Goal: Task Accomplishment & Management: Complete application form

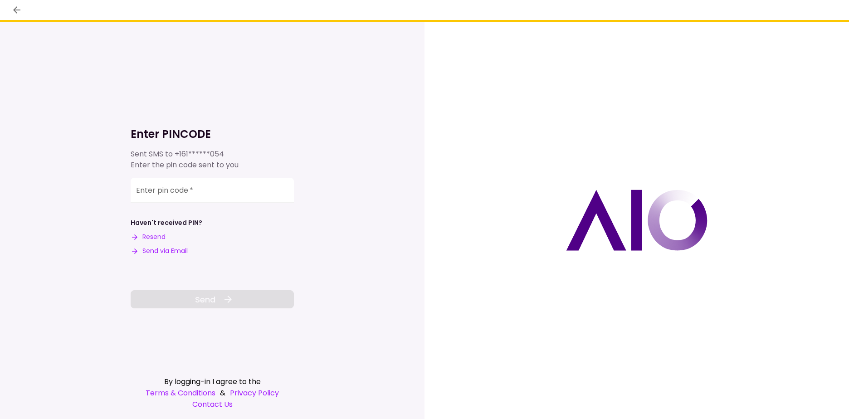
click at [204, 190] on input "Enter pin code   *" at bounding box center [212, 190] width 163 height 25
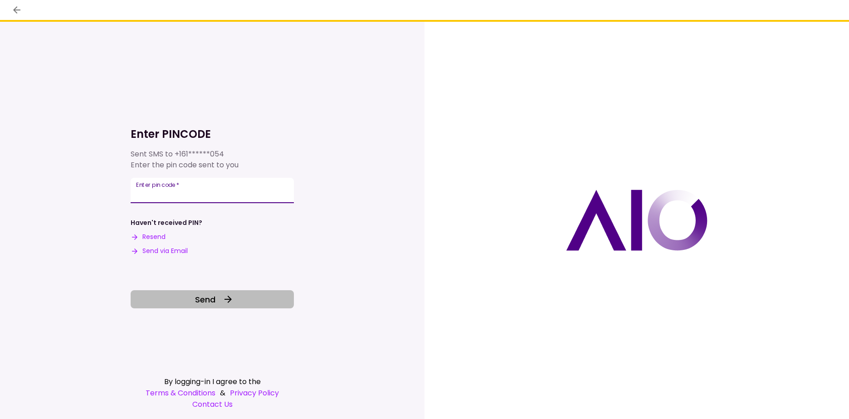
type input "******"
click at [223, 296] on icon at bounding box center [228, 299] width 11 height 11
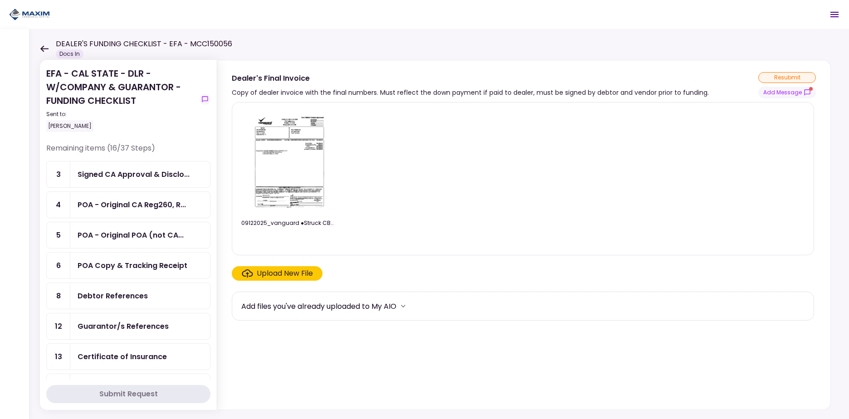
click at [297, 155] on img at bounding box center [288, 162] width 81 height 104
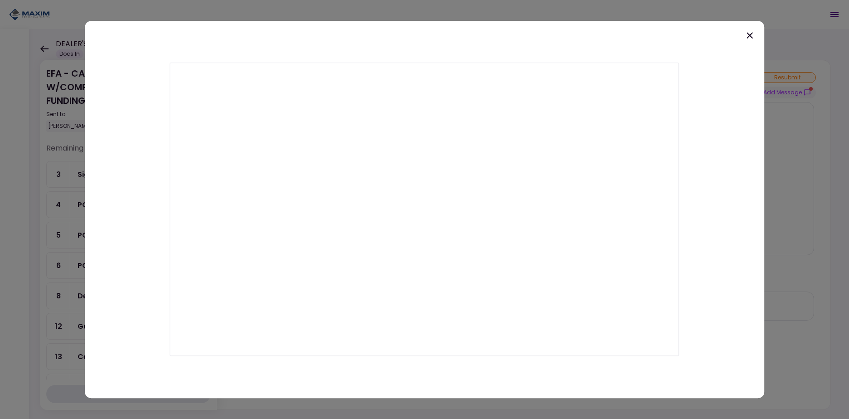
click at [752, 33] on icon at bounding box center [749, 35] width 11 height 11
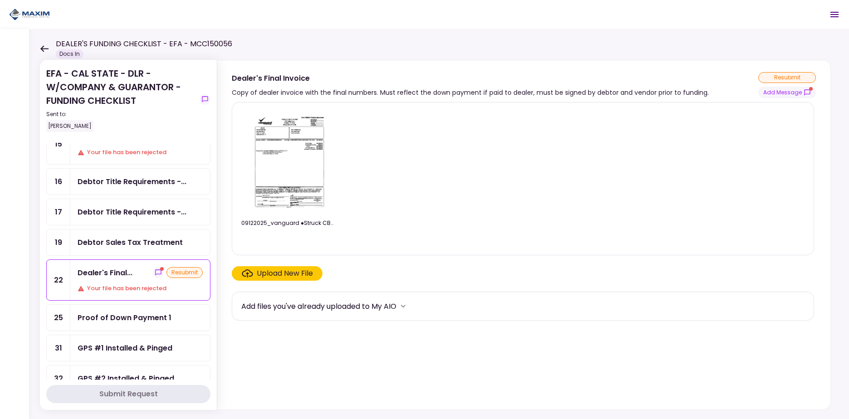
scroll to position [272, 0]
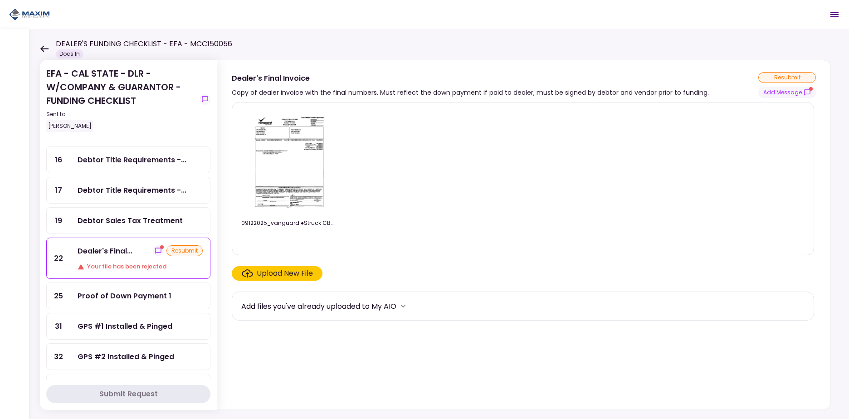
click at [125, 257] on div "Dealer's Final... resubmit Your file has been rejected" at bounding box center [140, 258] width 140 height 40
click at [155, 252] on icon "show-messages" at bounding box center [158, 251] width 6 height 6
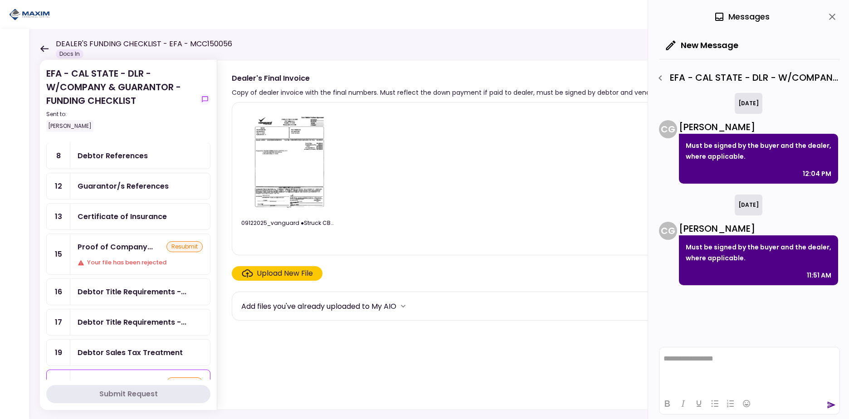
scroll to position [137, 0]
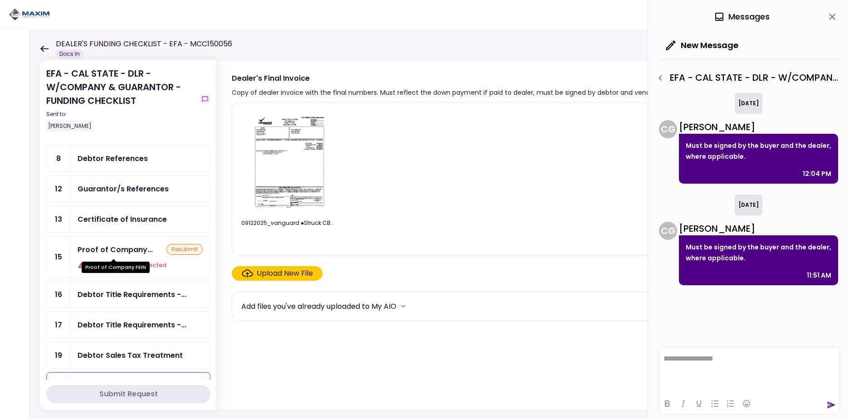
click at [128, 253] on div "Proof of Company..." at bounding box center [115, 249] width 75 height 11
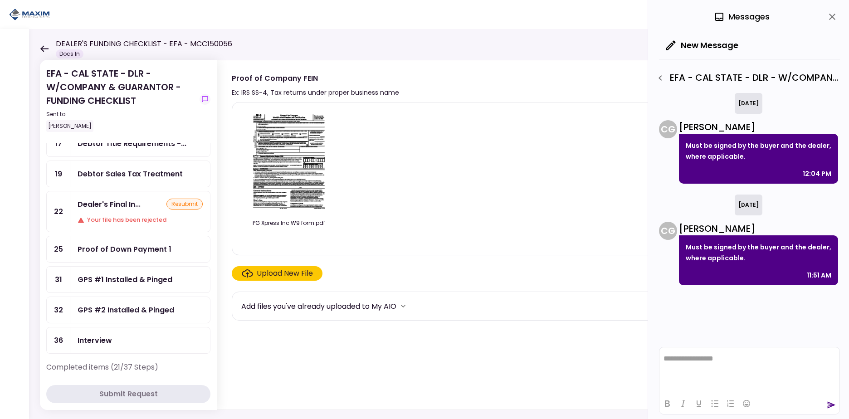
scroll to position [303, 0]
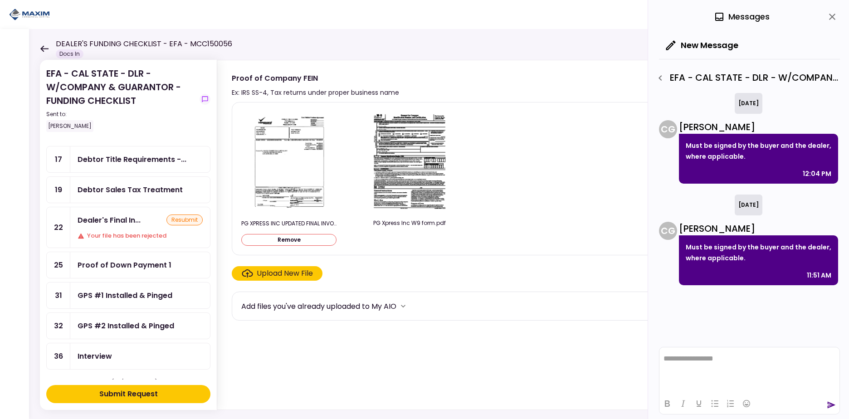
click at [304, 243] on button "Remove" at bounding box center [288, 240] width 95 height 12
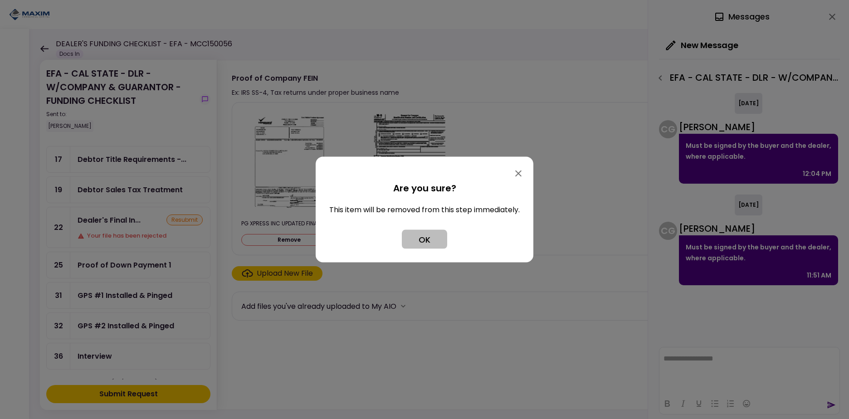
click at [423, 236] on button "OK" at bounding box center [424, 239] width 45 height 19
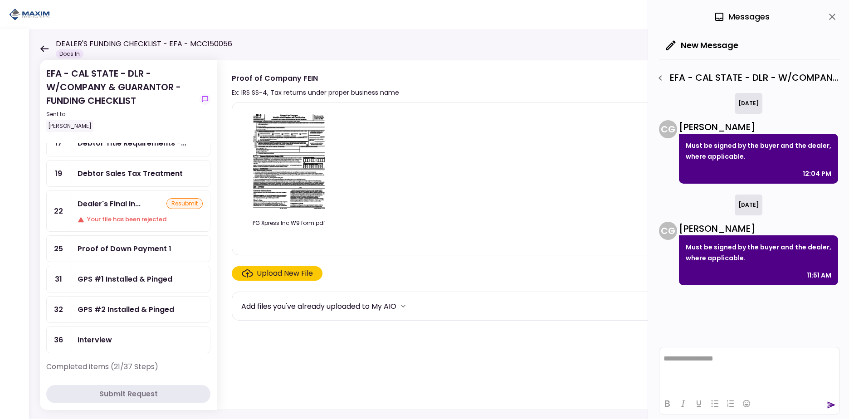
scroll to position [348, 0]
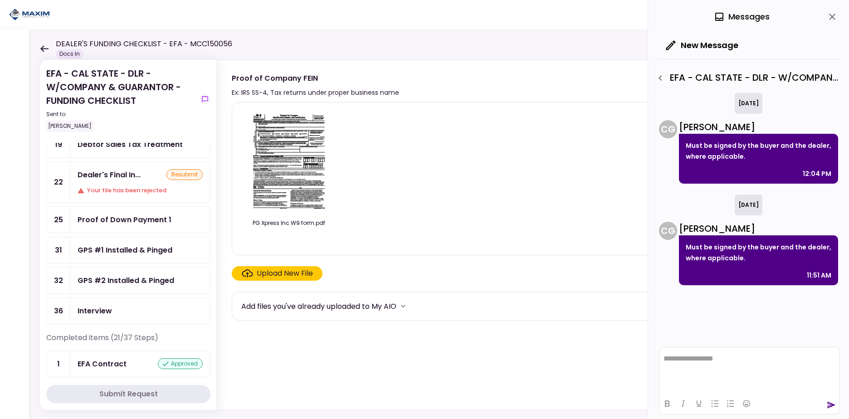
click at [126, 187] on div "Your file has been rejected" at bounding box center [140, 190] width 125 height 9
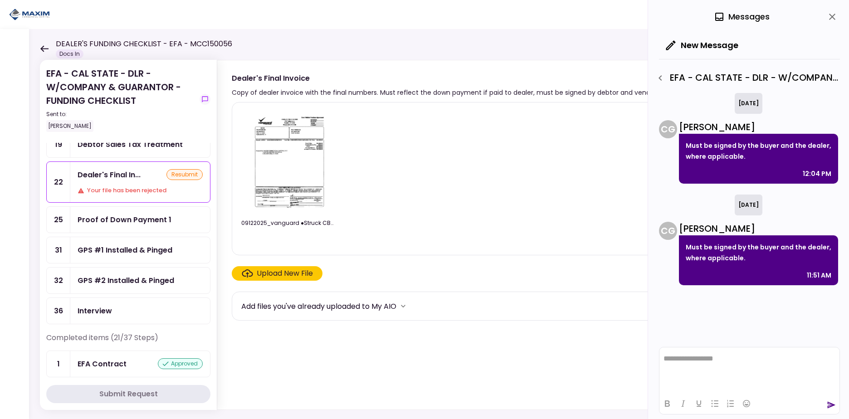
click at [290, 167] on img at bounding box center [288, 162] width 81 height 104
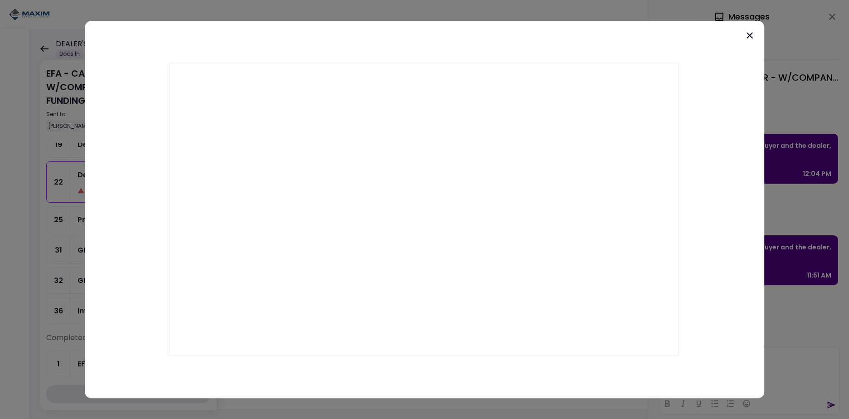
click at [755, 40] on div at bounding box center [424, 209] width 679 height 377
click at [752, 36] on icon at bounding box center [749, 35] width 11 height 11
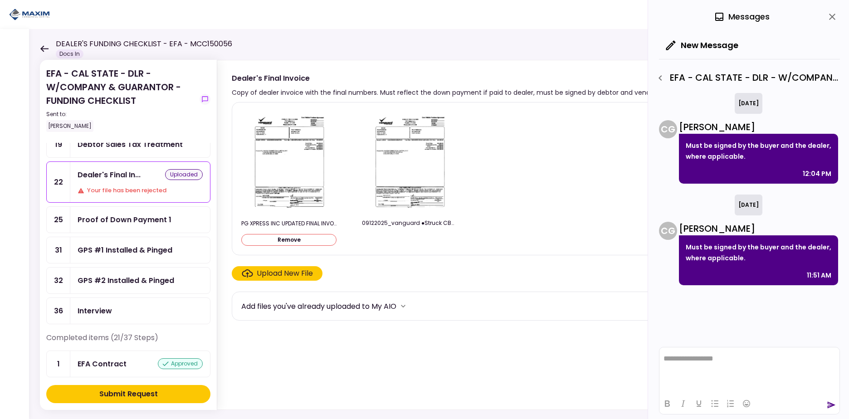
click at [404, 167] on img at bounding box center [409, 162] width 81 height 104
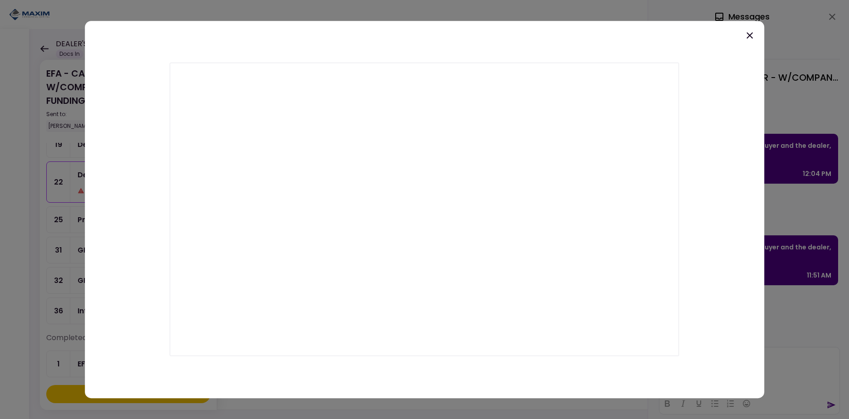
click at [753, 34] on icon at bounding box center [749, 35] width 11 height 11
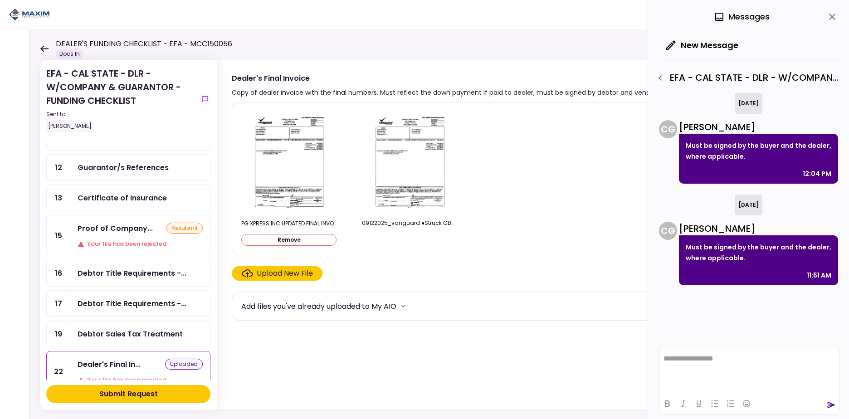
scroll to position [112, 0]
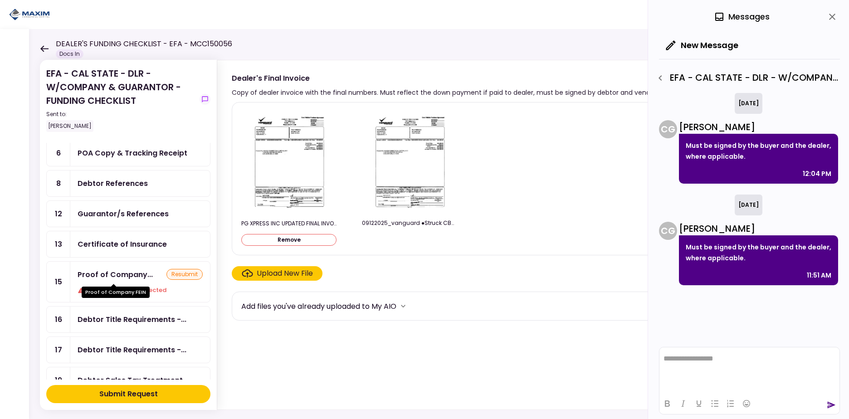
click at [134, 272] on div "Proof of Company..." at bounding box center [115, 274] width 75 height 11
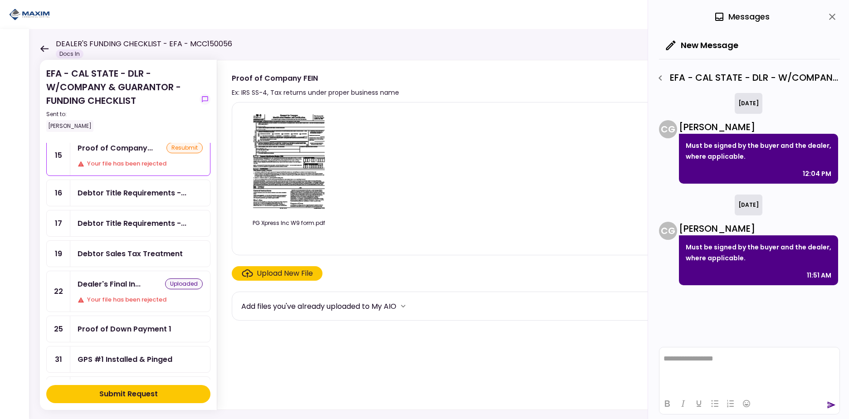
scroll to position [241, 0]
click at [148, 197] on div "Debtor Title Requirements -..." at bounding box center [140, 191] width 140 height 26
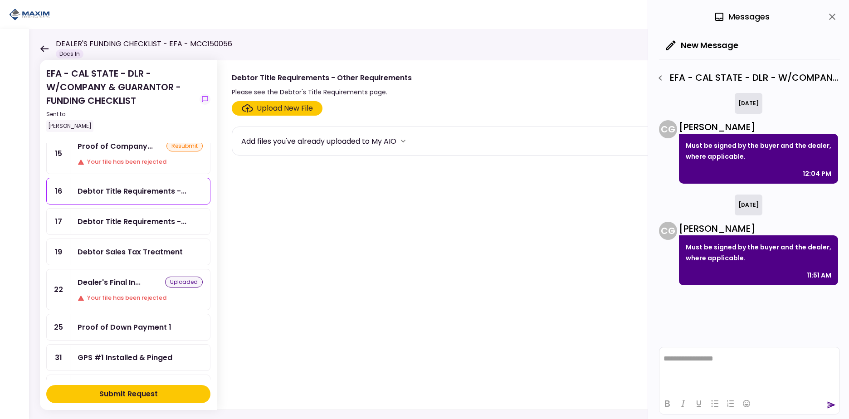
click at [138, 222] on div "Debtor Title Requirements -..." at bounding box center [132, 221] width 109 height 11
click at [126, 252] on div "Debtor Sales Tax Treatment" at bounding box center [130, 251] width 105 height 11
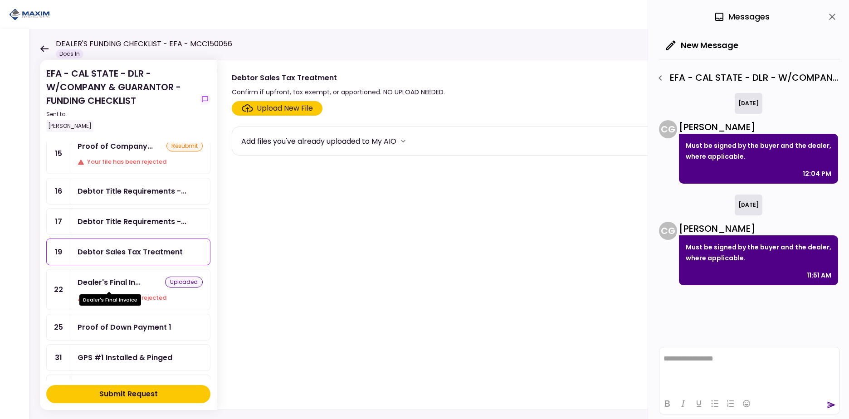
click at [123, 287] on div "Dealer's Final In..." at bounding box center [109, 282] width 63 height 11
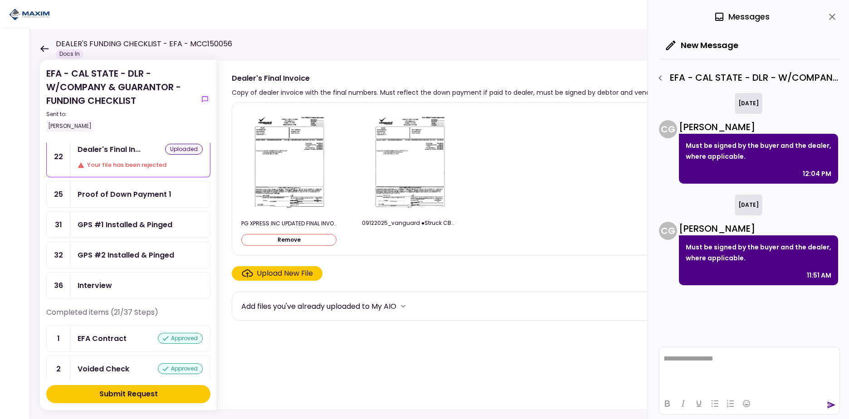
scroll to position [377, 0]
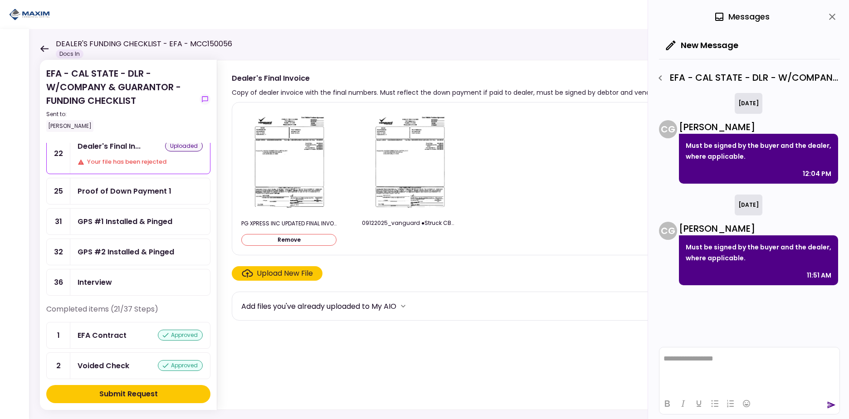
click at [139, 396] on div "Submit Request" at bounding box center [128, 394] width 58 height 11
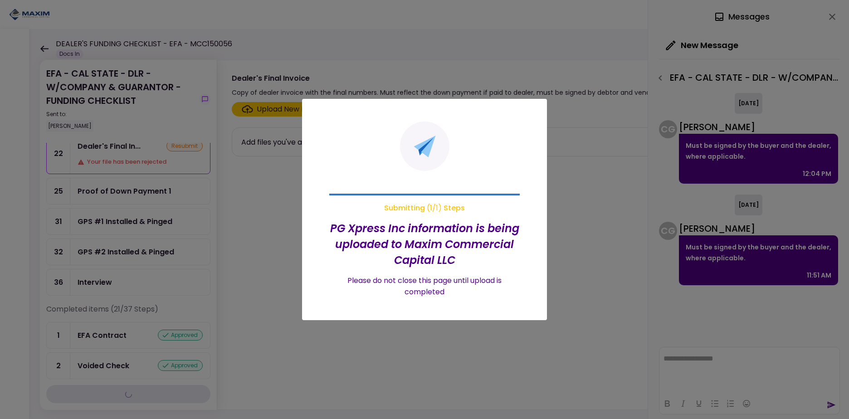
scroll to position [332, 0]
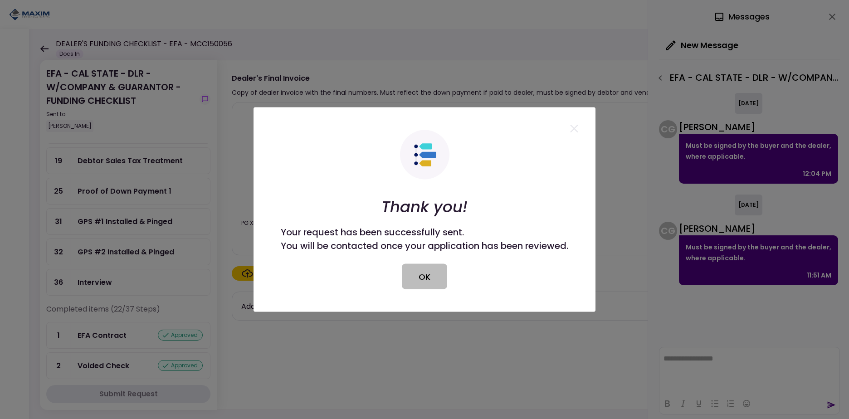
click at [427, 274] on button "OK" at bounding box center [424, 276] width 45 height 25
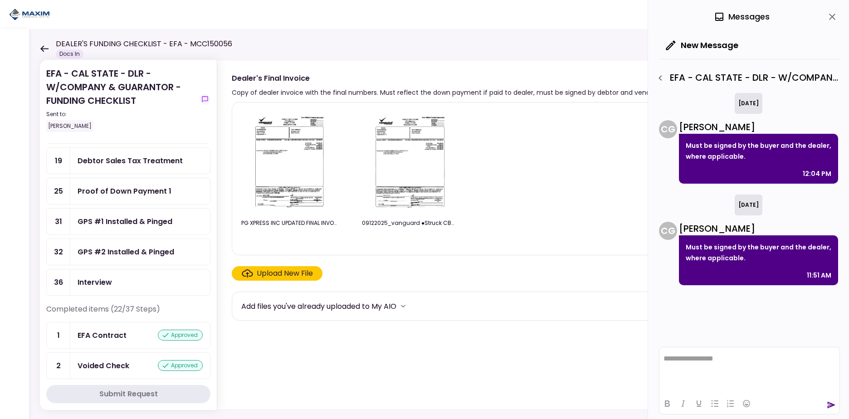
click at [137, 339] on div "EFA Contract approved" at bounding box center [140, 335] width 125 height 11
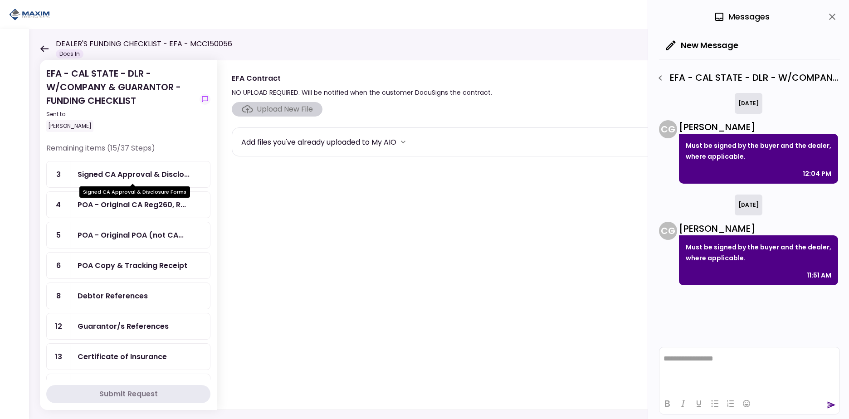
click at [128, 173] on div "Signed CA Approval & Disclo..." at bounding box center [134, 174] width 112 height 11
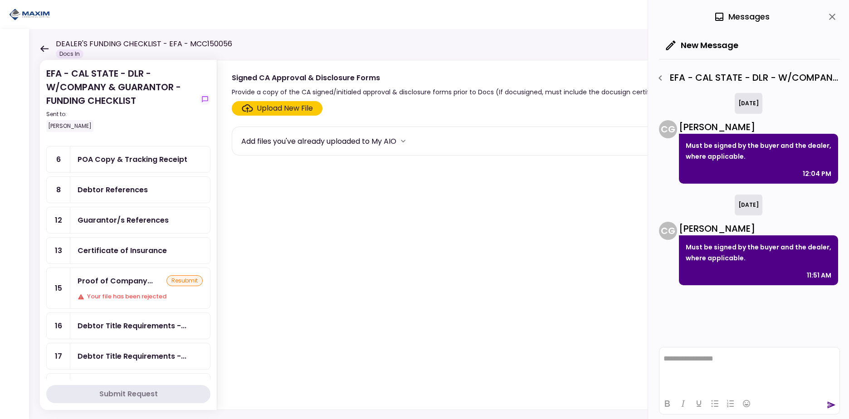
scroll to position [109, 0]
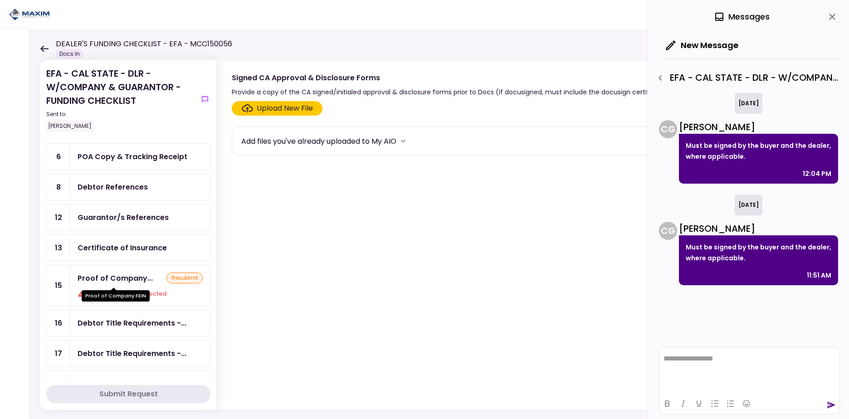
click at [132, 279] on div "Proof of Company..." at bounding box center [115, 277] width 75 height 11
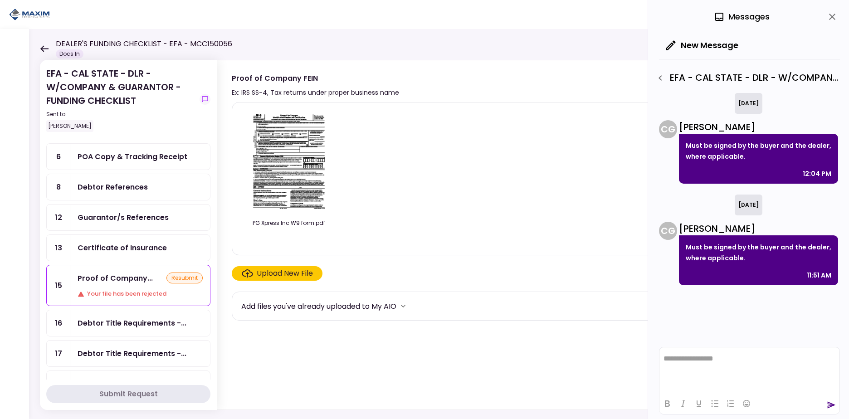
click at [294, 167] on img at bounding box center [288, 162] width 81 height 104
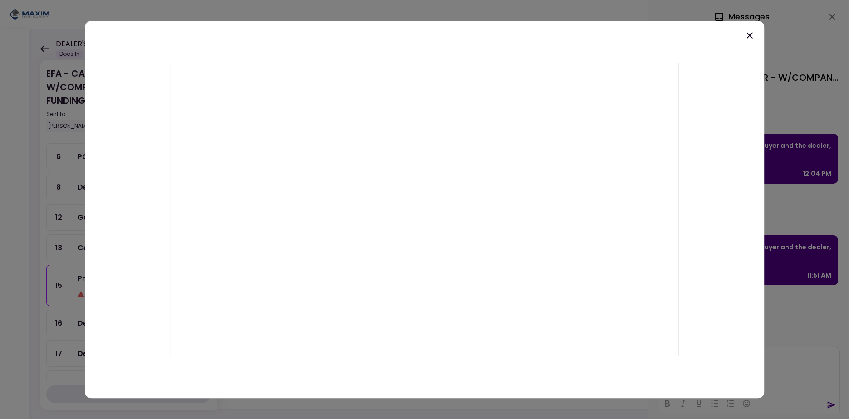
click at [748, 38] on icon at bounding box center [749, 35] width 6 height 6
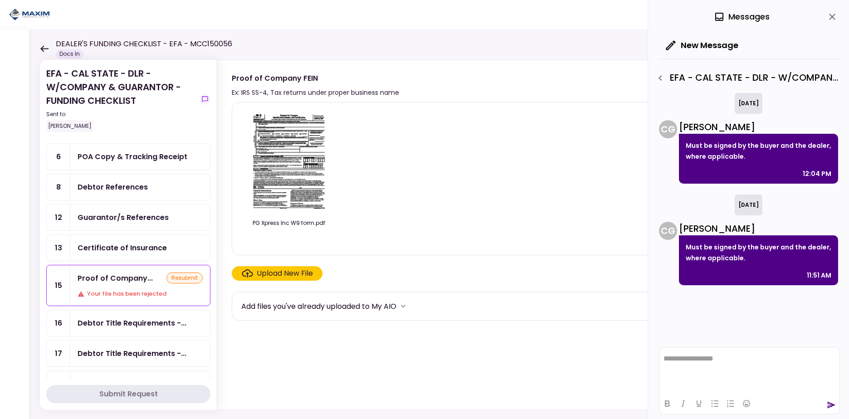
click at [283, 173] on img at bounding box center [288, 162] width 81 height 104
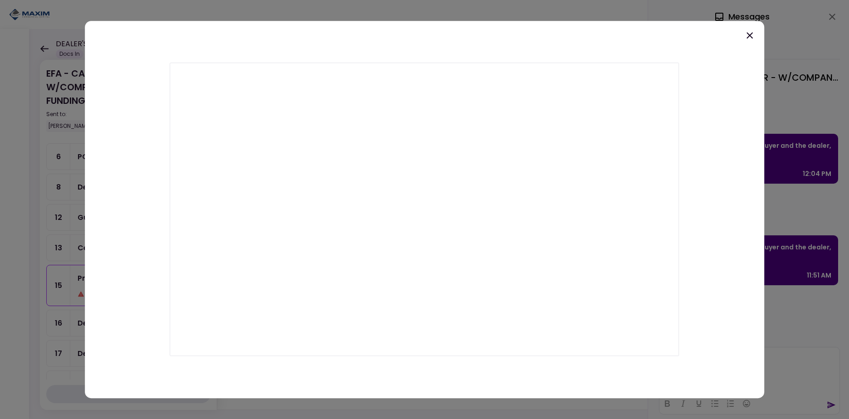
click at [753, 34] on icon at bounding box center [749, 35] width 11 height 11
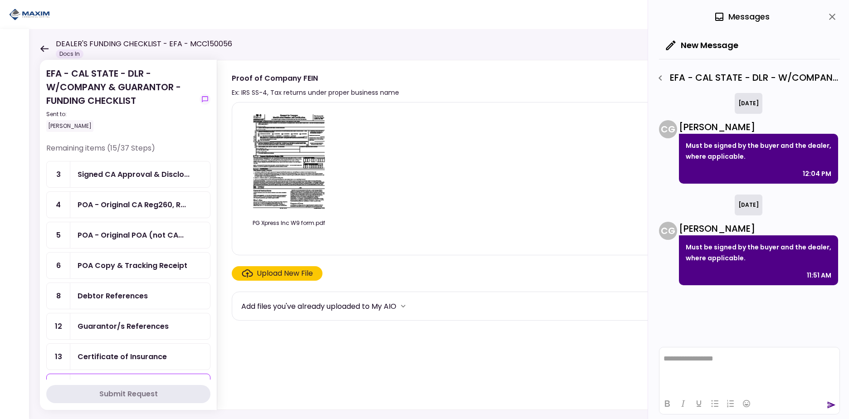
click at [147, 173] on div "Signed CA Approval & Disclo..." at bounding box center [134, 174] width 112 height 11
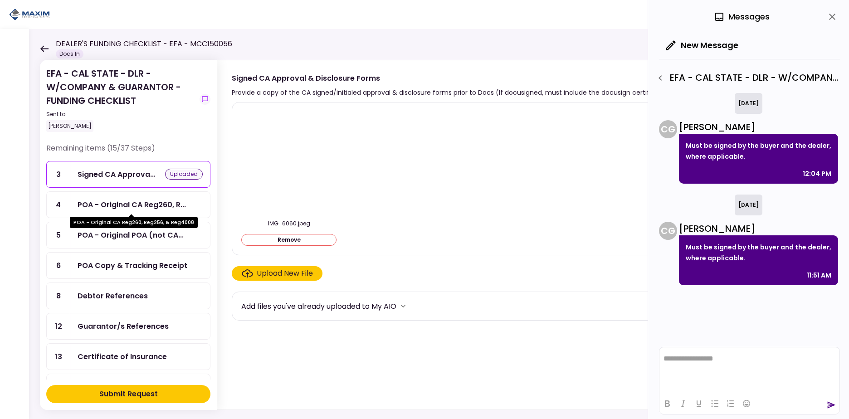
click at [115, 204] on div "POA - Original CA Reg260, R..." at bounding box center [132, 204] width 108 height 11
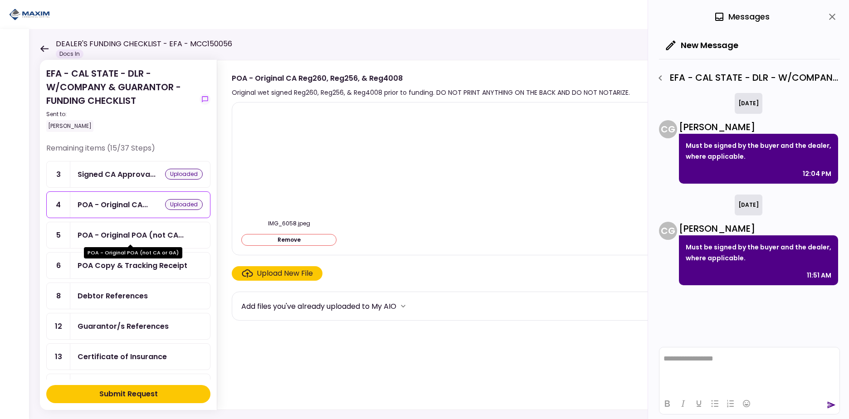
click at [118, 235] on div "POA - Original POA (not CA..." at bounding box center [131, 234] width 106 height 11
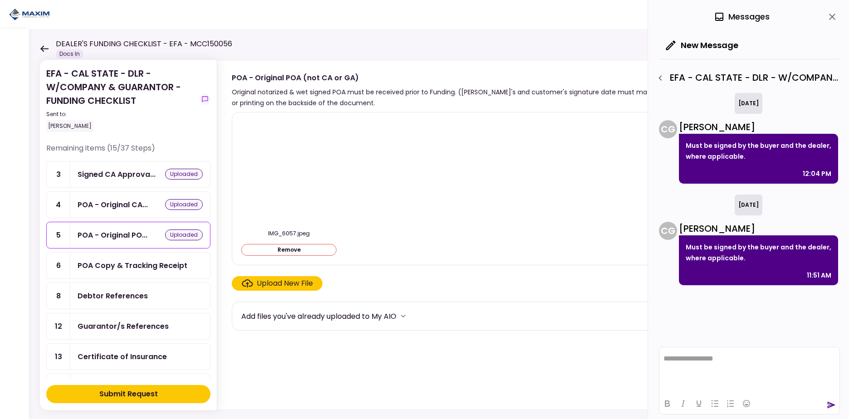
click at [125, 291] on div "Debtor References" at bounding box center [113, 295] width 70 height 11
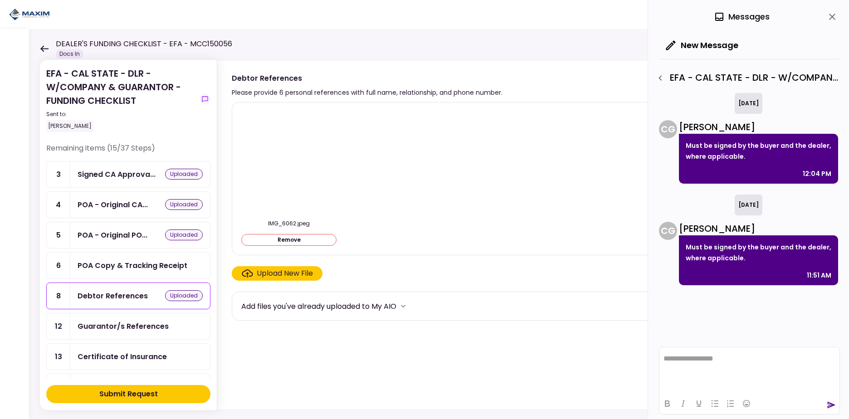
click at [131, 326] on div "Guarantor/s References" at bounding box center [123, 326] width 91 height 11
click at [105, 178] on div "Signed CA Approva..." at bounding box center [117, 174] width 78 height 11
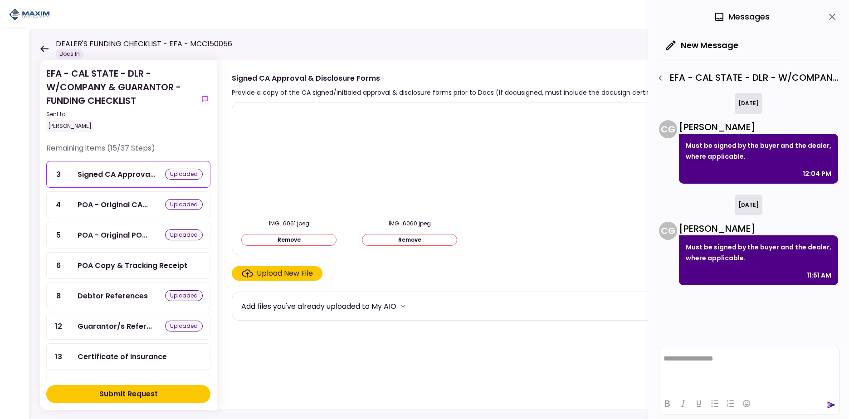
click at [125, 391] on div "Submit Request" at bounding box center [128, 394] width 58 height 11
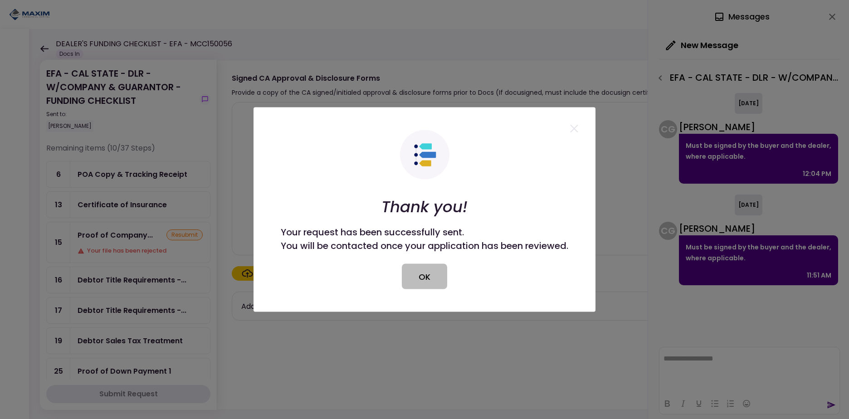
click at [432, 273] on button "OK" at bounding box center [424, 276] width 45 height 25
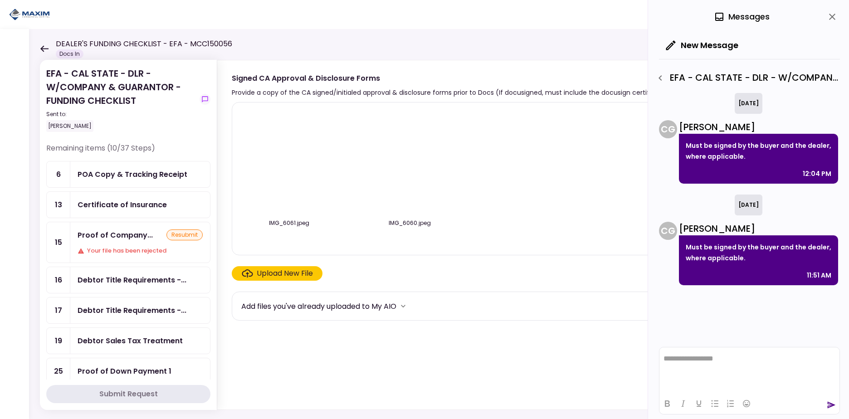
click at [132, 250] on div "Your file has been rejected" at bounding box center [140, 250] width 125 height 9
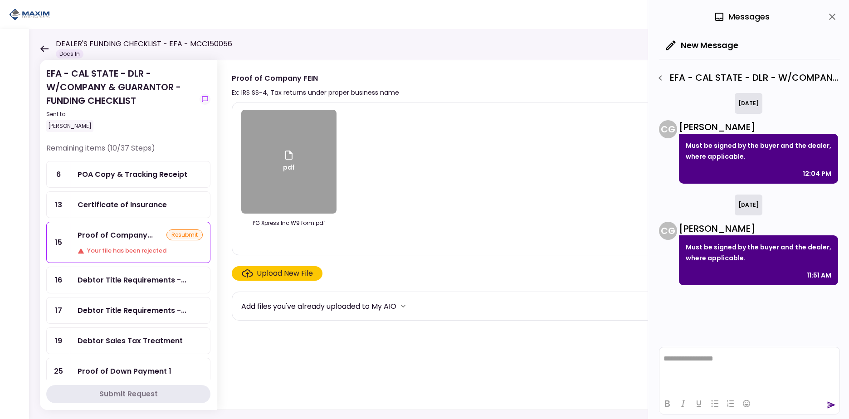
click at [281, 273] on div "Upload New File" at bounding box center [285, 273] width 56 height 11
click at [0, 0] on input "Upload New File" at bounding box center [0, 0] width 0 height 0
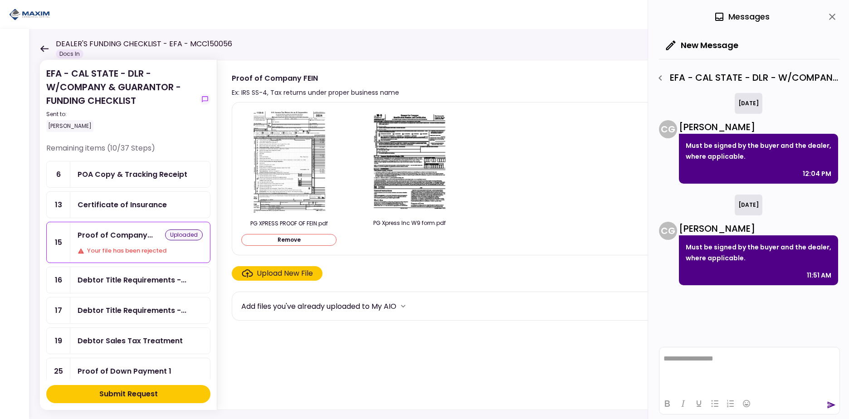
click at [148, 399] on button "Submit Request" at bounding box center [128, 394] width 164 height 18
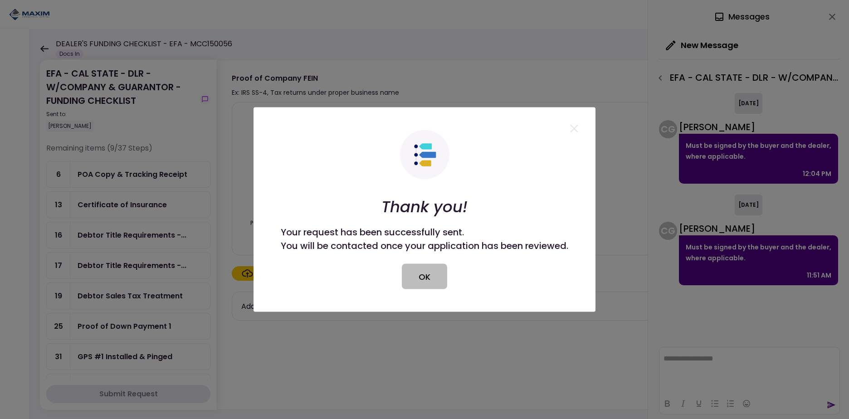
click at [427, 274] on button "OK" at bounding box center [424, 276] width 45 height 25
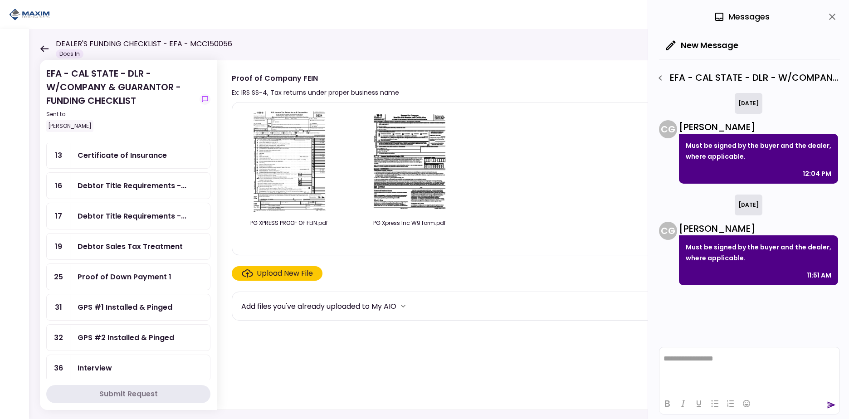
scroll to position [43, 0]
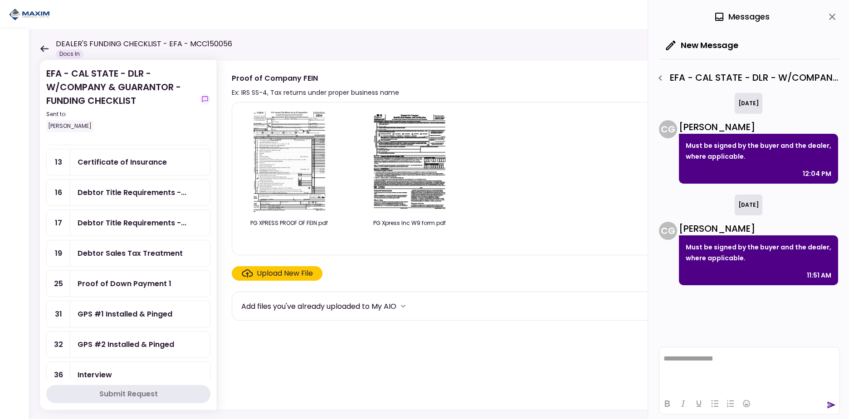
click at [144, 191] on div "Debtor Title Requirements -..." at bounding box center [132, 192] width 109 height 11
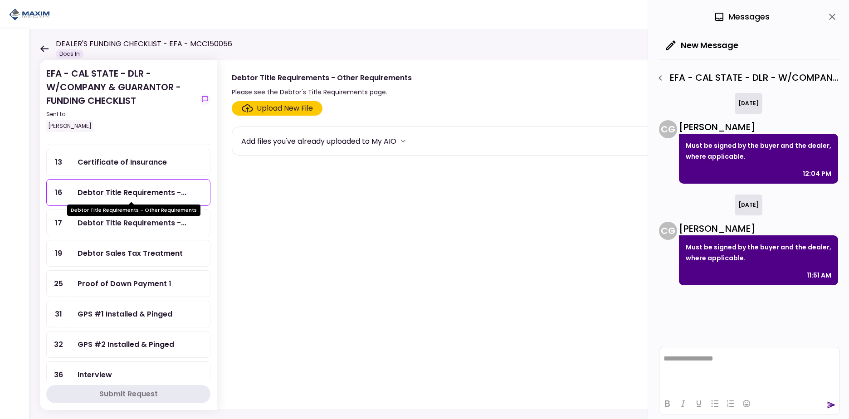
click at [147, 215] on div "Debtor Title Requirements - Other Requirements" at bounding box center [133, 209] width 133 height 11
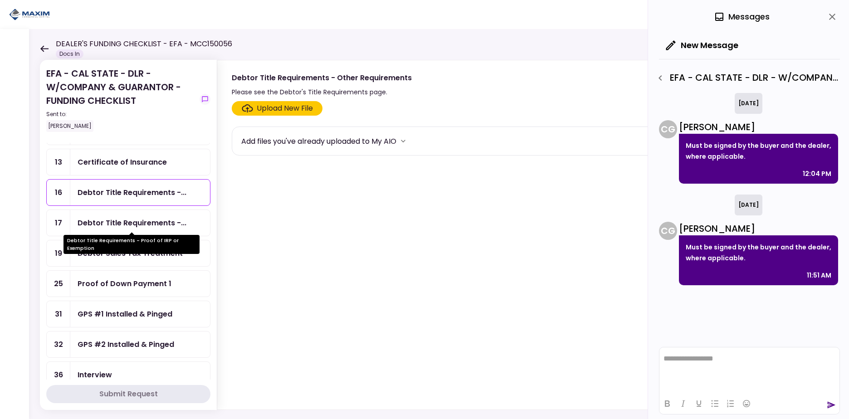
click at [148, 222] on div "Debtor Title Requirements -..." at bounding box center [132, 222] width 109 height 11
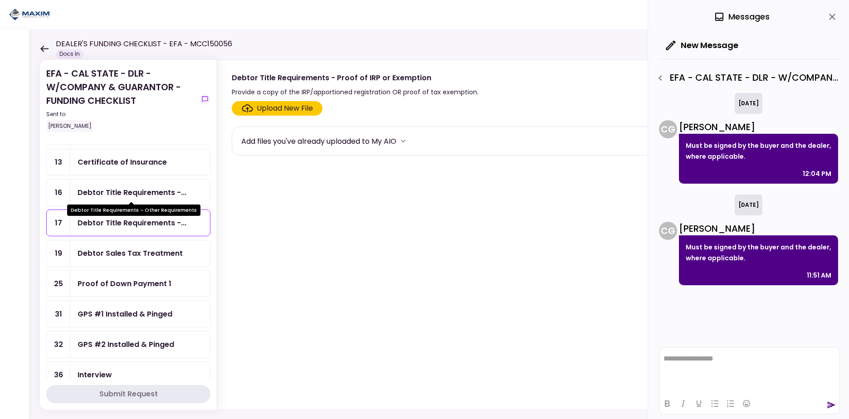
click at [148, 193] on div "Debtor Title Requirements -..." at bounding box center [132, 192] width 109 height 11
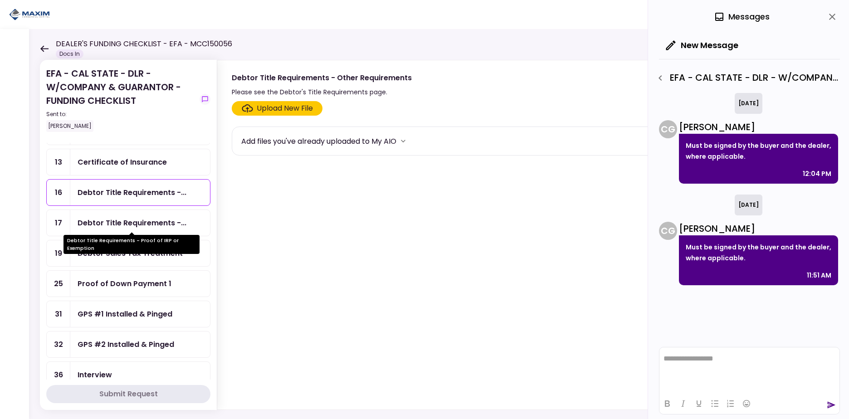
click at [146, 228] on div "Debtor Title Requirements -..." at bounding box center [132, 222] width 109 height 11
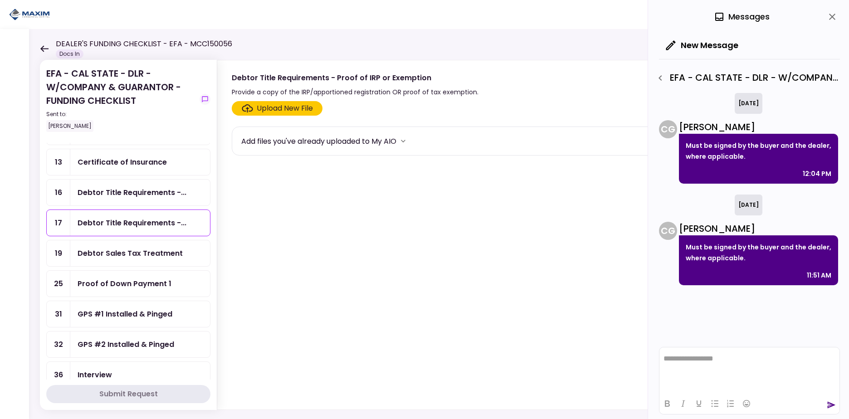
click at [143, 260] on div "Debtor Sales Tax Treatment" at bounding box center [140, 253] width 140 height 26
click at [146, 282] on div "Proof of Down Payment 1" at bounding box center [125, 283] width 94 height 11
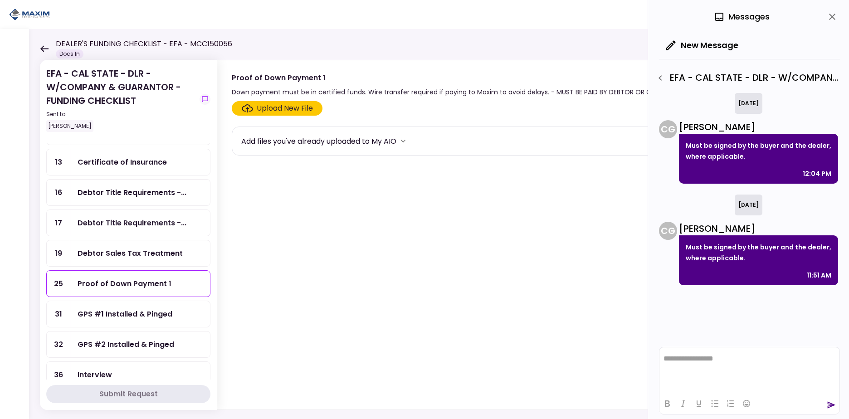
click at [147, 311] on div "GPS #1 Installed & Pinged" at bounding box center [125, 313] width 95 height 11
click at [134, 345] on div "GPS #2 Installed & Pinged" at bounding box center [126, 344] width 97 height 11
click at [136, 316] on div "GPS #1 Installed & Pinged" at bounding box center [125, 313] width 95 height 11
click at [131, 340] on div "GPS #2 Installed & Pinged" at bounding box center [126, 344] width 97 height 11
click at [128, 312] on div "GPS #1 Installed & Pinged" at bounding box center [125, 313] width 95 height 11
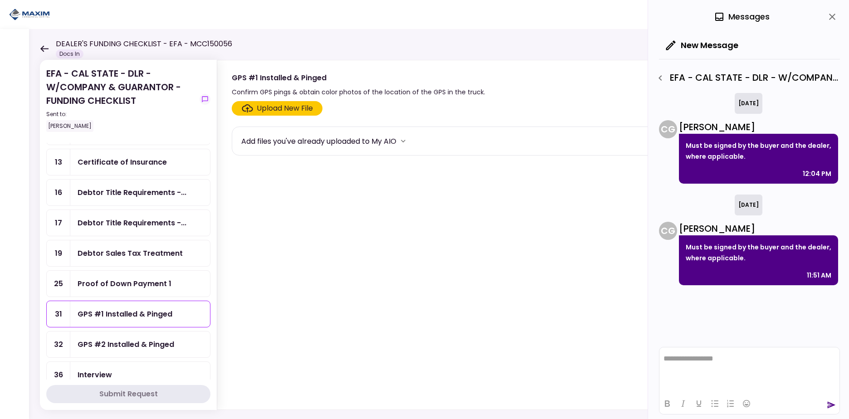
click at [128, 284] on div "Proof of Down Payment 1" at bounding box center [125, 283] width 94 height 11
click at [126, 252] on div "Debtor Sales Tax Treatment" at bounding box center [130, 253] width 105 height 11
drag, startPoint x: 129, startPoint y: 223, endPoint x: 133, endPoint y: 199, distance: 23.4
click at [129, 222] on div "Debtor Title Requirements -..." at bounding box center [132, 222] width 109 height 11
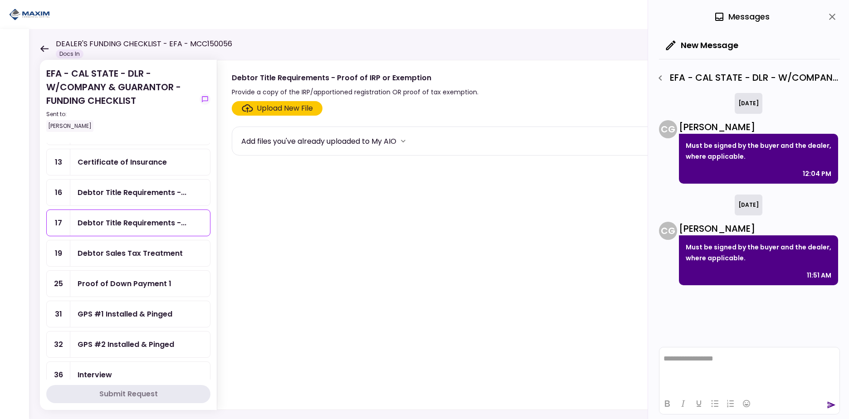
click at [133, 198] on div "Debtor Title Requirements -..." at bounding box center [140, 193] width 140 height 26
click at [135, 159] on div "Certificate of Insurance" at bounding box center [122, 161] width 89 height 11
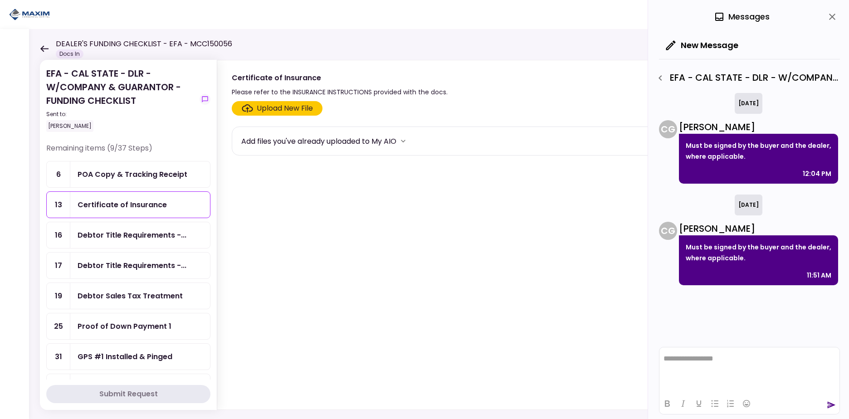
click at [138, 165] on div "POA Copy & Tracking Receipt" at bounding box center [140, 174] width 140 height 26
click at [129, 202] on div "Certificate of Insurance" at bounding box center [122, 204] width 89 height 11
click at [125, 166] on div "POA Copy & Tracking Receipt" at bounding box center [140, 174] width 140 height 26
